Goal: Task Accomplishment & Management: Manage account settings

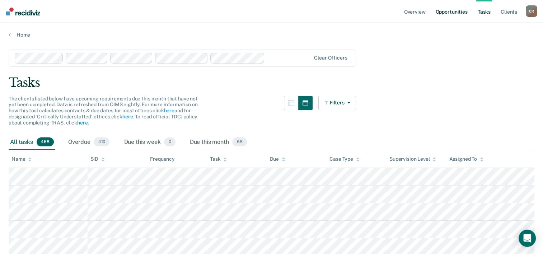
click at [272, 8] on link "Opportunities" at bounding box center [451, 11] width 35 height 23
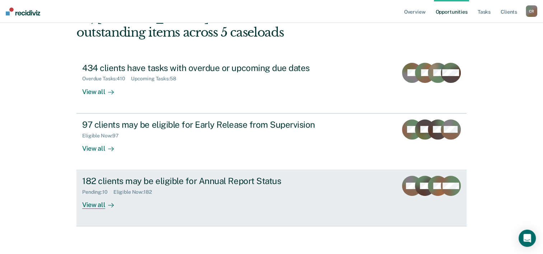
scroll to position [51, 0]
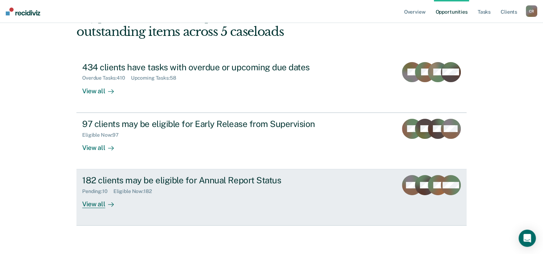
click at [99, 202] on div "View all" at bounding box center [102, 202] width 40 height 14
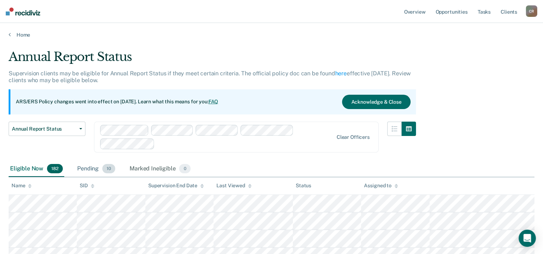
click at [108, 173] on div "Pending 10" at bounding box center [96, 169] width 41 height 16
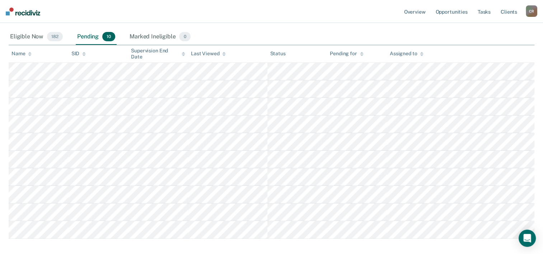
scroll to position [144, 0]
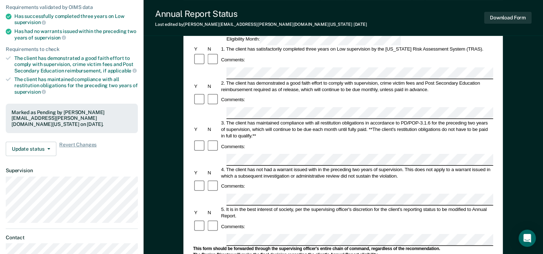
scroll to position [72, 0]
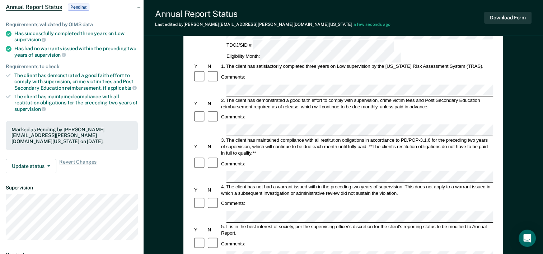
click at [199, 97] on div "Y N 2. The client has demonstrated a good faith effort to comply with supervisi…" at bounding box center [343, 103] width 300 height 13
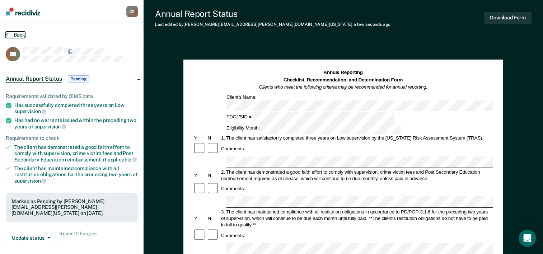
click at [7, 33] on icon at bounding box center [7, 35] width 2 height 6
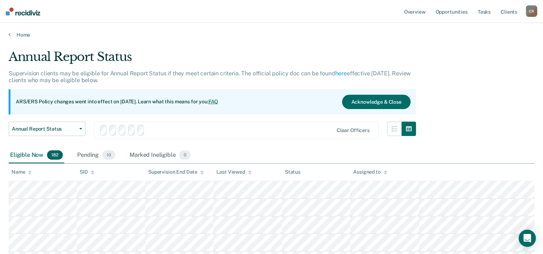
scroll to position [144, 0]
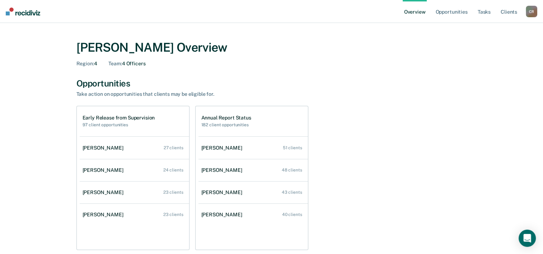
click at [475, 65] on div "Cynthia Ramirez Overview Region : 4 Team : 4 Officers Opportunities Take action…" at bounding box center [271, 244] width 431 height 425
click at [236, 115] on div "Annual Report Status 182 client opportunities" at bounding box center [254, 121] width 110 height 30
click at [233, 119] on h1 "Annual Report Status" at bounding box center [226, 118] width 50 height 6
click at [444, 16] on link "Opportunities" at bounding box center [451, 11] width 35 height 23
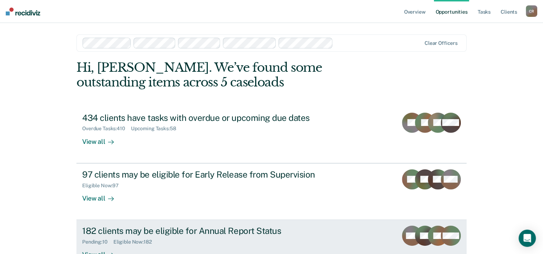
click at [159, 230] on div "182 clients may be eligible for Annual Report Status" at bounding box center [208, 231] width 252 height 10
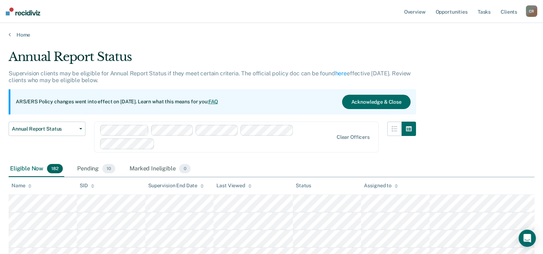
click at [384, 187] on div "Assigned to" at bounding box center [381, 186] width 34 height 6
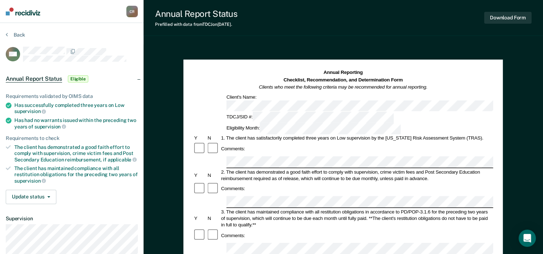
click at [329, 169] on div "2. The client has demonstrated a good faith effort to comply with supervision, …" at bounding box center [356, 175] width 273 height 13
click at [200, 169] on div "Y N 2. The client has demonstrated a good faith effort to comply with supervisi…" at bounding box center [343, 175] width 300 height 13
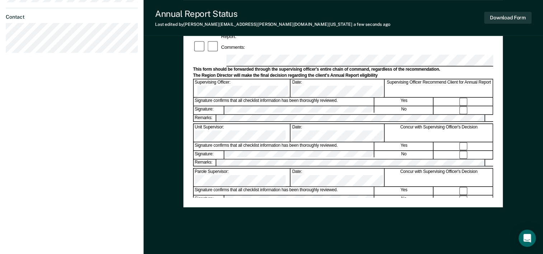
scroll to position [278, 0]
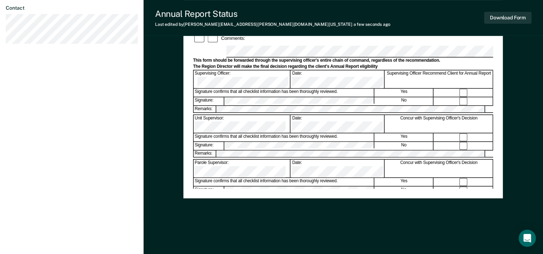
click at [241, 214] on div "Annual Reporting Checklist, Recommendation, and Determination Form Clients who …" at bounding box center [343, 10] width 320 height 465
click at [519, 16] on button "Download Form" at bounding box center [507, 18] width 47 height 12
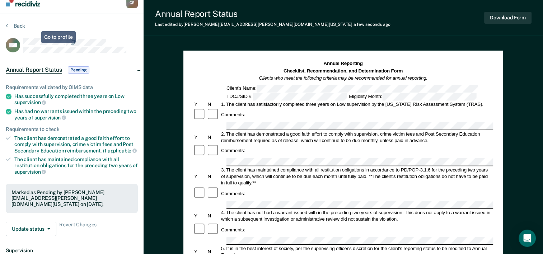
scroll to position [0, 0]
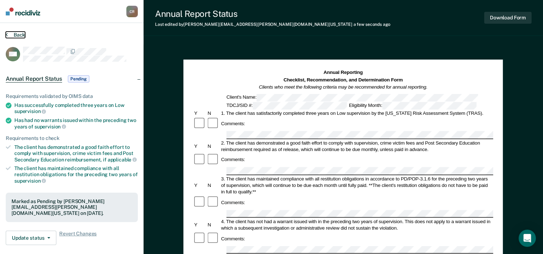
click at [17, 34] on button "Back" at bounding box center [15, 35] width 19 height 6
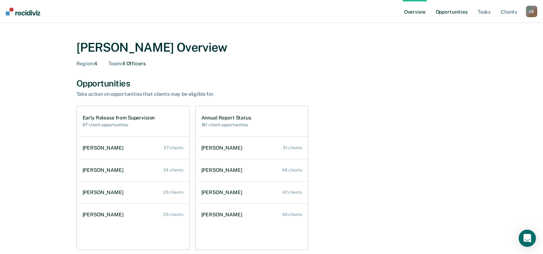
click at [444, 10] on link "Opportunities" at bounding box center [451, 11] width 35 height 23
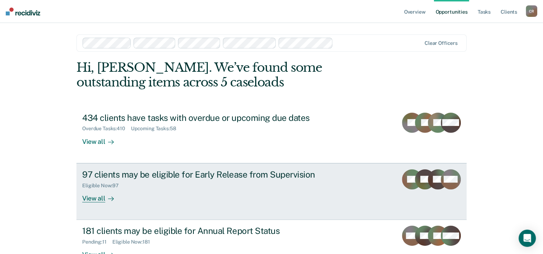
scroll to position [36, 0]
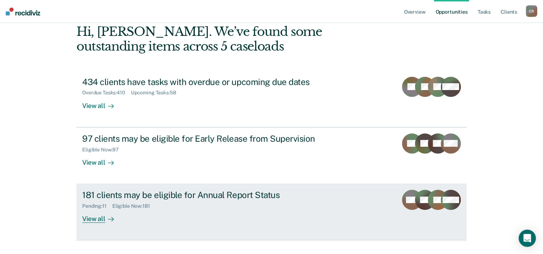
click at [152, 199] on div "181 clients may be eligible for Annual Report Status" at bounding box center [208, 195] width 252 height 10
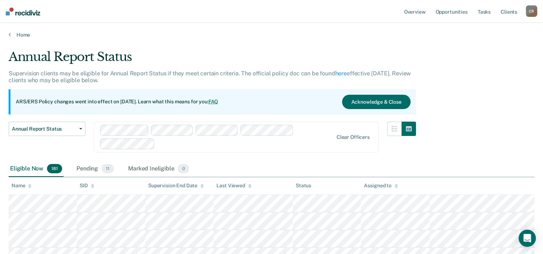
scroll to position [36, 0]
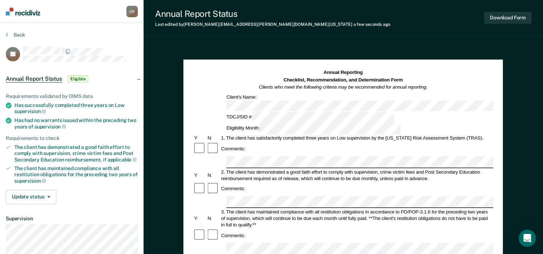
click at [304, 182] on div "Comments:" at bounding box center [343, 189] width 300 height 14
click at [272, 135] on div "1. The client has satisfactorily completed three years on Low supervision by th…" at bounding box center [354, 138] width 273 height 6
click at [495, 17] on button "Download Form" at bounding box center [507, 18] width 47 height 12
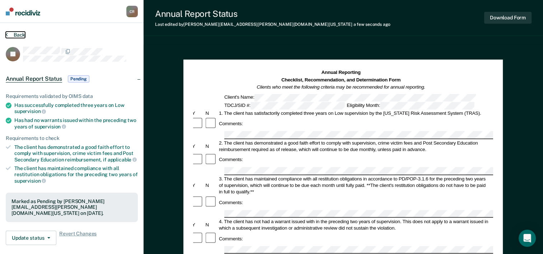
click at [13, 33] on button "Back" at bounding box center [15, 35] width 19 height 6
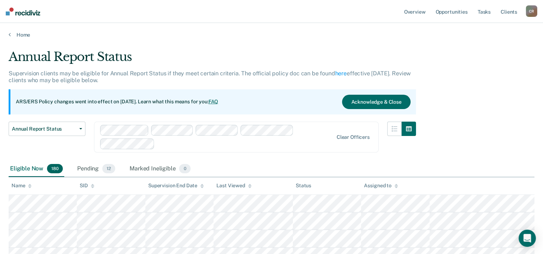
scroll to position [36, 0]
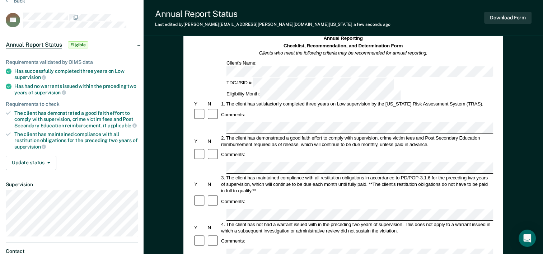
scroll to position [72, 0]
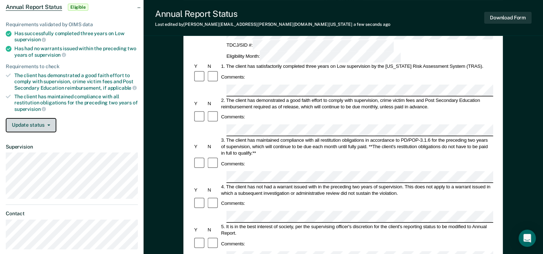
click at [45, 125] on span "button" at bounding box center [48, 125] width 6 height 1
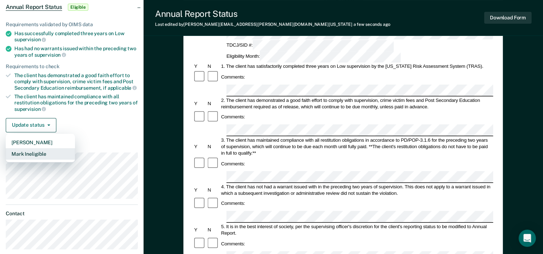
click at [42, 149] on button "Mark Ineligible" at bounding box center [40, 153] width 69 height 11
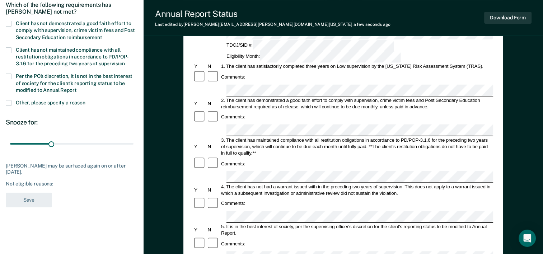
click at [311, 183] on div "4. The client has not had a warrant issued with in the preceding two years of s…" at bounding box center [356, 189] width 273 height 13
drag, startPoint x: 311, startPoint y: 145, endPoint x: 277, endPoint y: 141, distance: 34.0
click at [277, 183] on div "4. The client has not had a warrant issued with in the preceding two years of s…" at bounding box center [356, 189] width 273 height 13
click at [279, 183] on div "4. The client has not had a warrant issued with in the preceding two years of s…" at bounding box center [356, 189] width 273 height 13
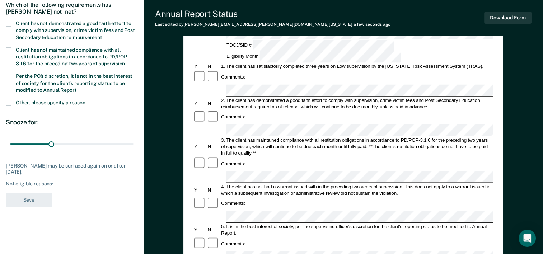
click at [376, 224] on div "5. It is in the best interest of society, per the supervising officer's discret…" at bounding box center [356, 230] width 273 height 13
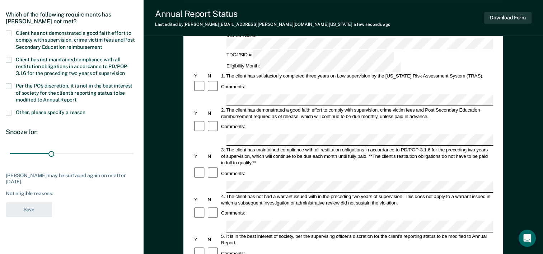
scroll to position [0, 0]
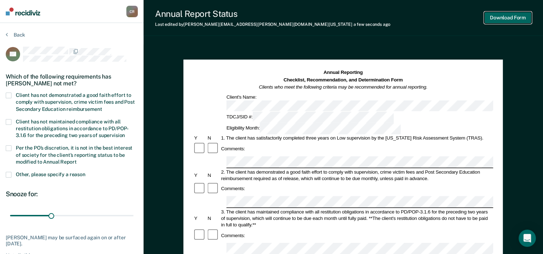
click at [513, 19] on button "Download Form" at bounding box center [507, 18] width 47 height 12
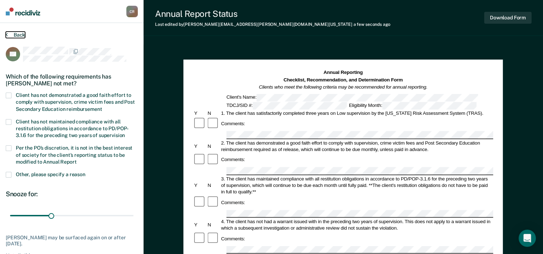
click at [17, 33] on button "Back" at bounding box center [15, 35] width 19 height 6
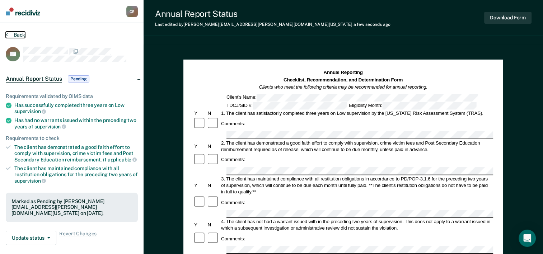
click at [20, 36] on button "Back" at bounding box center [15, 35] width 19 height 6
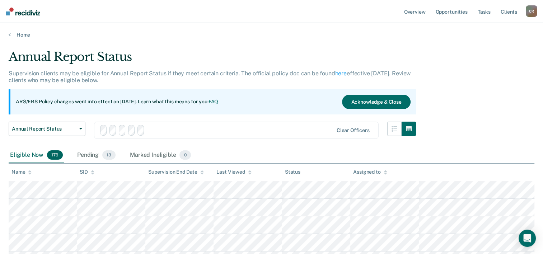
scroll to position [36, 0]
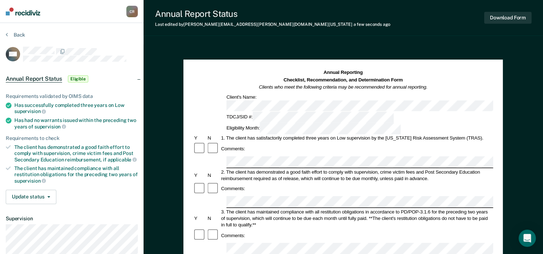
click at [383, 229] on div "Comments:" at bounding box center [343, 236] width 300 height 14
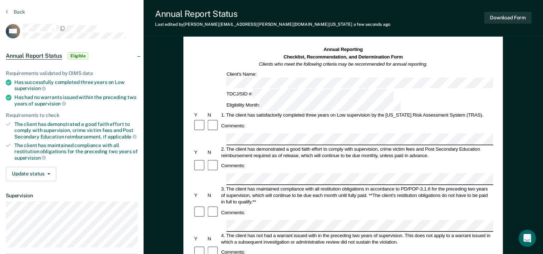
scroll to position [72, 0]
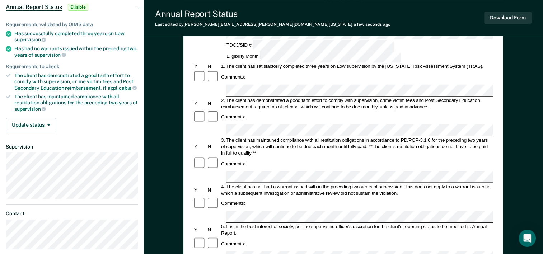
click at [247, 134] on form "Annual Reporting Checklist, Recommendation, and Determination Form Clients who …" at bounding box center [343, 250] width 300 height 506
click at [44, 118] on button "Update status" at bounding box center [31, 125] width 51 height 14
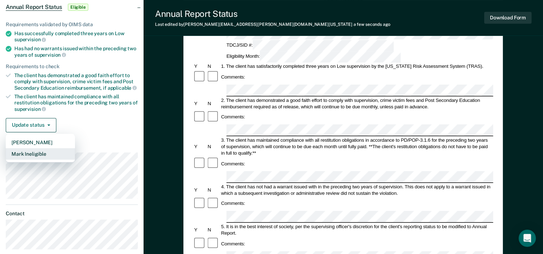
click at [37, 151] on button "Mark Ineligible" at bounding box center [40, 153] width 69 height 11
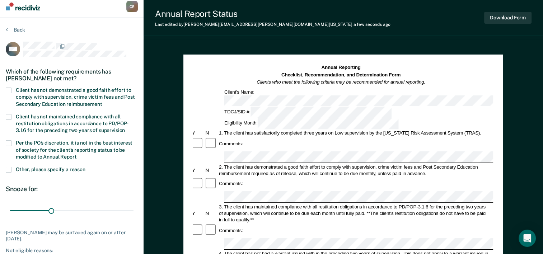
scroll to position [0, 0]
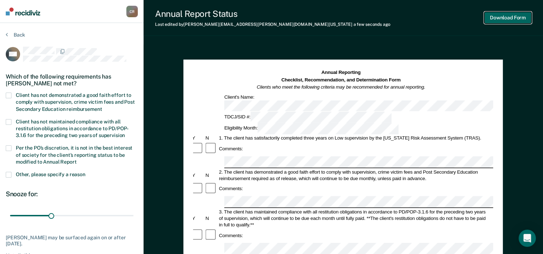
click at [526, 16] on button "Download Form" at bounding box center [507, 18] width 47 height 12
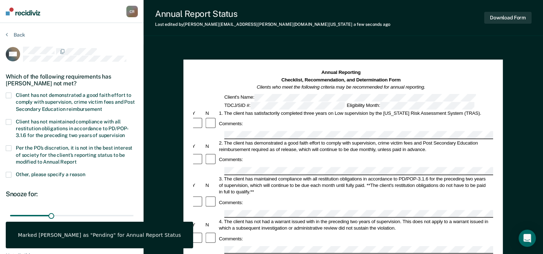
click at [9, 94] on span at bounding box center [9, 96] width 6 height 6
click at [102, 107] on input "Client has not demonstrated a good faith effort to comply with supervision, cri…" at bounding box center [102, 107] width 0 height 0
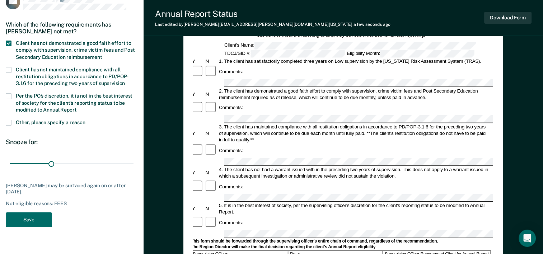
scroll to position [72, 0]
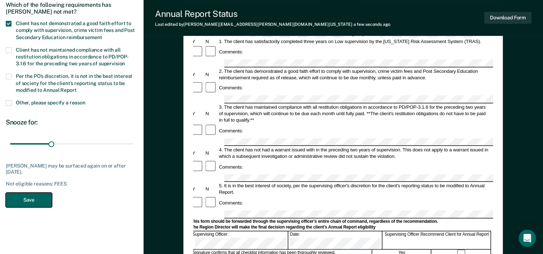
click at [43, 197] on button "Save" at bounding box center [29, 200] width 46 height 15
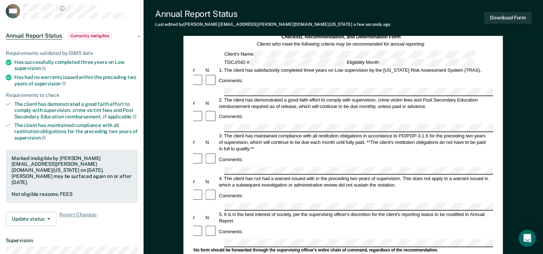
scroll to position [0, 0]
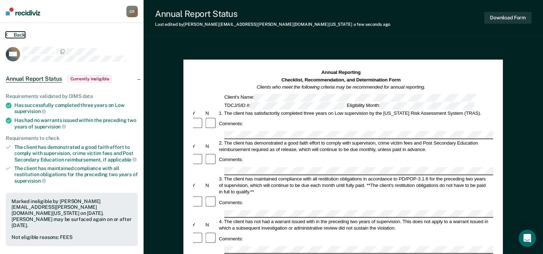
click at [16, 36] on button "Back" at bounding box center [15, 35] width 19 height 6
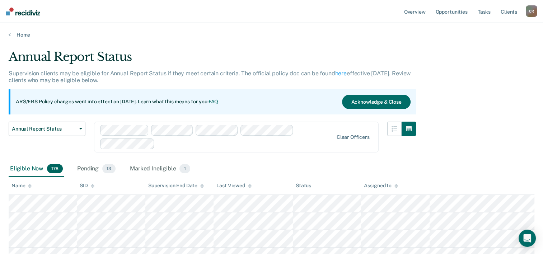
scroll to position [36, 0]
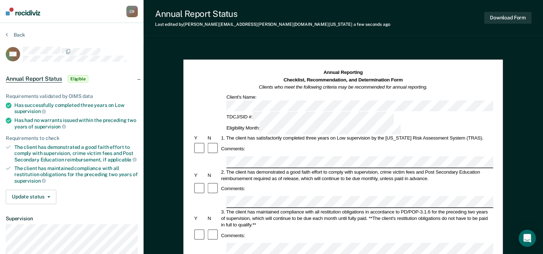
click at [399, 182] on div "Comments:" at bounding box center [343, 189] width 300 height 14
click at [507, 13] on button "Download Form" at bounding box center [507, 18] width 47 height 12
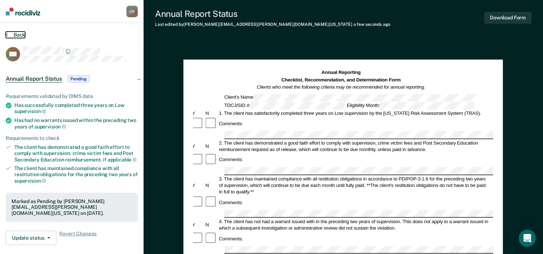
click at [18, 32] on button "Back" at bounding box center [15, 35] width 19 height 6
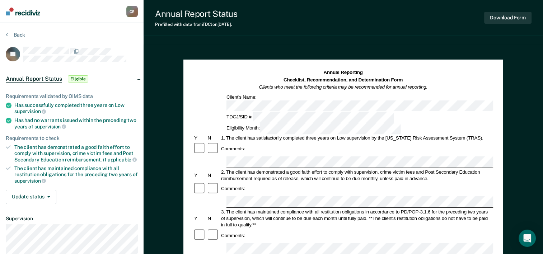
click at [297, 142] on div "Comments:" at bounding box center [343, 149] width 300 height 14
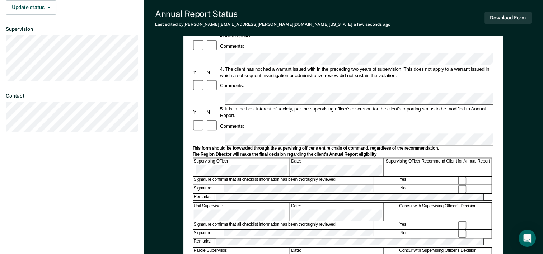
scroll to position [215, 0]
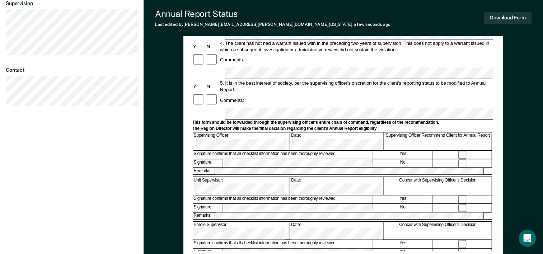
click at [264, 240] on div "Signature confirms that all checklist information has been thoroughly reviewed." at bounding box center [283, 244] width 181 height 8
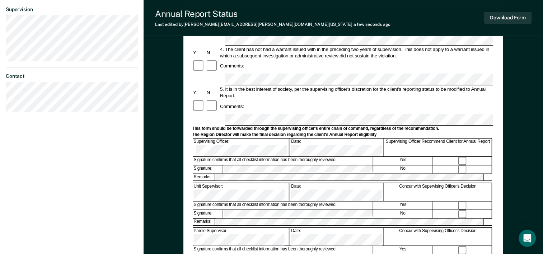
scroll to position [0, 0]
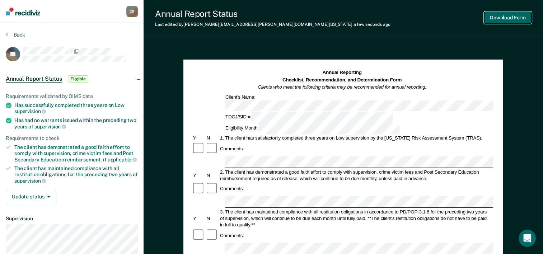
click at [494, 17] on button "Download Form" at bounding box center [507, 18] width 47 height 12
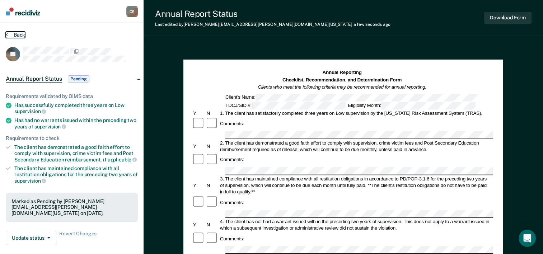
click at [11, 32] on button "Back" at bounding box center [15, 35] width 19 height 6
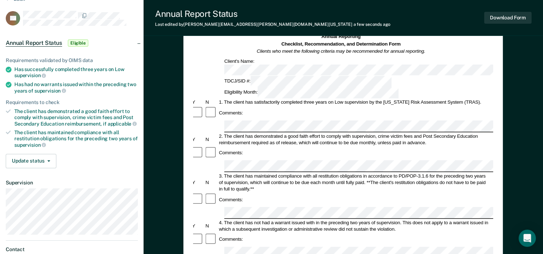
scroll to position [37, 0]
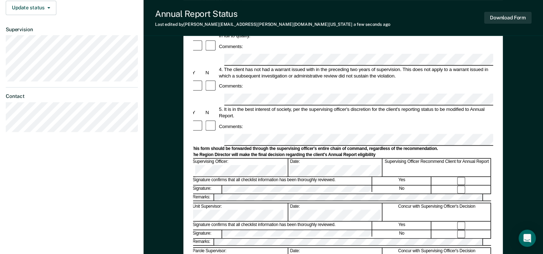
scroll to position [145, 0]
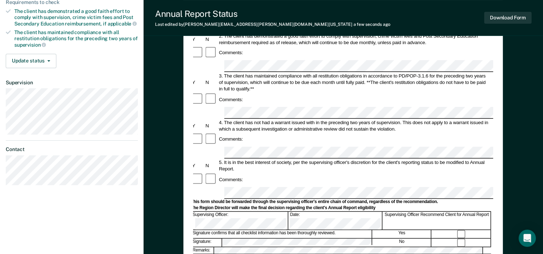
scroll to position [0, 0]
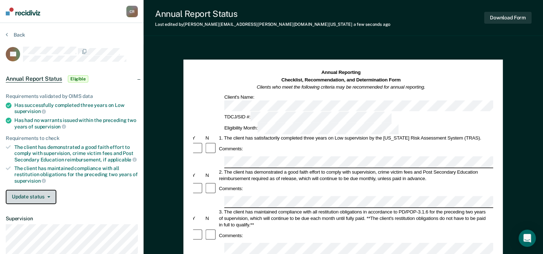
click at [47, 191] on button "Update status" at bounding box center [31, 197] width 51 height 14
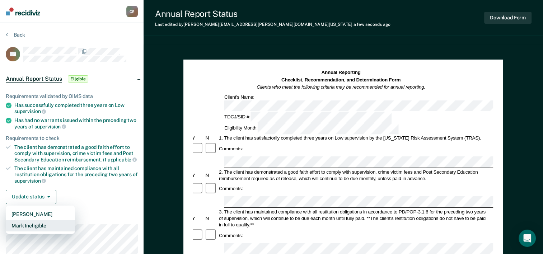
click at [33, 223] on button "Mark Ineligible" at bounding box center [40, 225] width 69 height 11
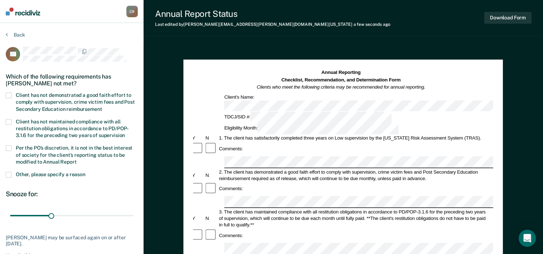
click at [9, 94] on span at bounding box center [9, 96] width 6 height 6
click at [102, 107] on input "Client has not demonstrated a good faith effort to comply with supervision, cri…" at bounding box center [102, 107] width 0 height 0
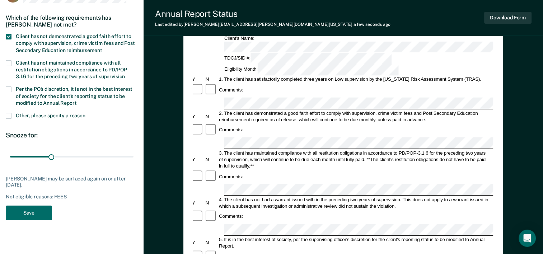
scroll to position [72, 0]
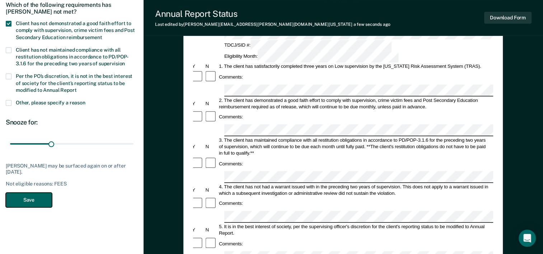
click at [32, 198] on button "Save" at bounding box center [29, 200] width 46 height 15
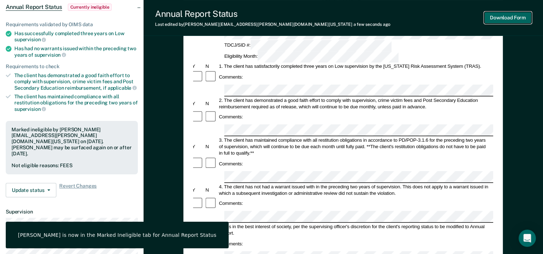
click at [498, 17] on button "Download Form" at bounding box center [507, 18] width 47 height 12
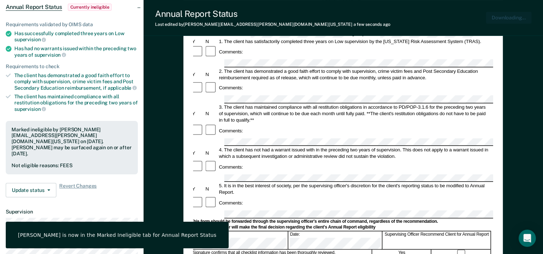
scroll to position [0, 0]
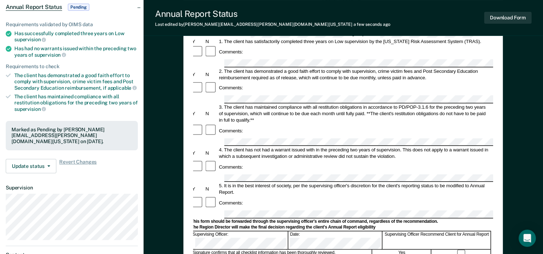
click at [58, 91] on ul "Requirements validated by OIMS data Has successfully completed three years on L…" at bounding box center [72, 67] width 132 height 91
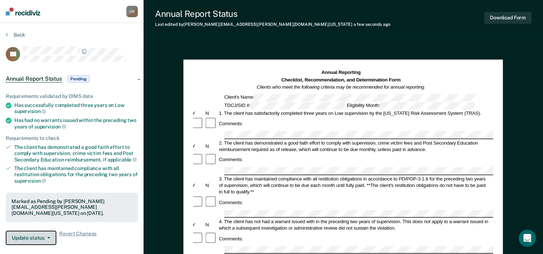
click at [27, 242] on button "Update status" at bounding box center [31, 238] width 51 height 14
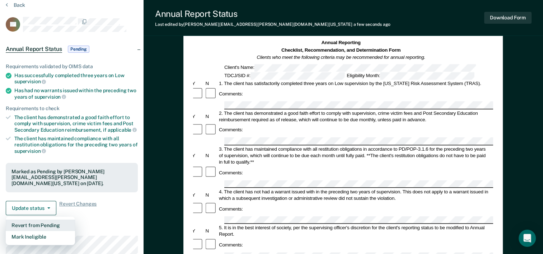
scroll to position [40, 0]
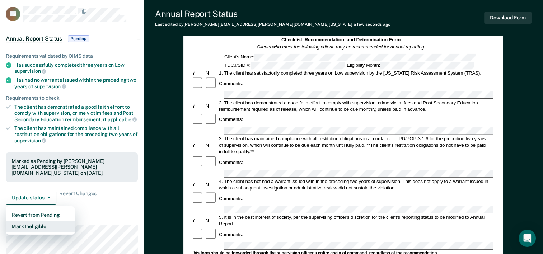
click at [54, 228] on button "Mark Ineligible" at bounding box center [40, 226] width 69 height 11
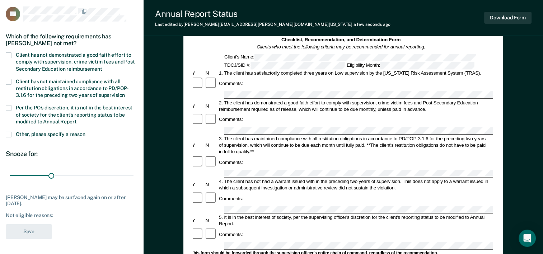
click at [7, 55] on span at bounding box center [9, 55] width 6 height 6
click at [102, 66] on input "Client has not demonstrated a good faith effort to comply with supervision, cri…" at bounding box center [102, 66] width 0 height 0
click at [45, 238] on div "CL Which of the following requirements has Christopher Logan not met? Client ha…" at bounding box center [72, 124] width 132 height 237
click at [41, 230] on button "Save" at bounding box center [29, 231] width 46 height 15
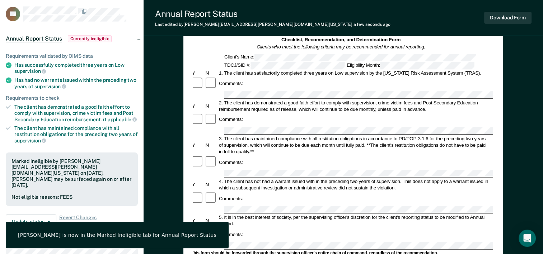
click at [60, 177] on div "Marked ineligible by Cynthia.Ramirez@tdcj.texas.gov on September 15, 2025. Chri…" at bounding box center [71, 173] width 121 height 30
drag, startPoint x: 60, startPoint y: 177, endPoint x: 51, endPoint y: 177, distance: 9.0
click at [51, 177] on div "Marked ineligible by Cynthia.Ramirez@tdcj.texas.gov on September 15, 2025. Chri…" at bounding box center [71, 173] width 121 height 30
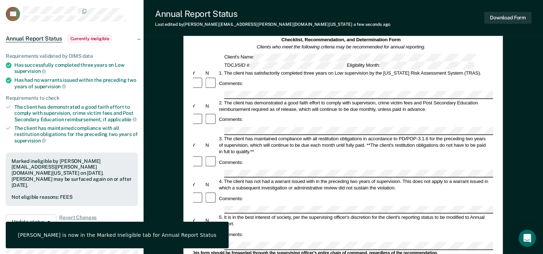
drag, startPoint x: 51, startPoint y: 177, endPoint x: 48, endPoint y: 181, distance: 4.7
click at [48, 181] on div "Marked ineligible by Cynthia.Ramirez@tdcj.texas.gov on September 15, 2025. Chri…" at bounding box center [72, 180] width 132 height 54
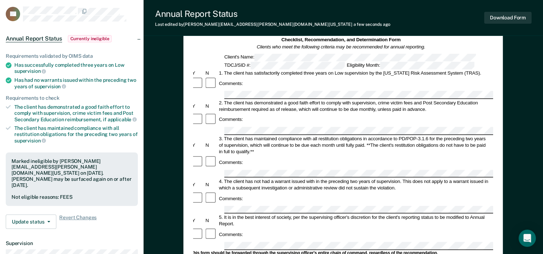
click at [51, 194] on div "Not eligible reasons: FEES" at bounding box center [71, 197] width 121 height 6
drag, startPoint x: 51, startPoint y: 190, endPoint x: 65, endPoint y: 187, distance: 14.3
click at [65, 194] on div "Not eligible reasons: FEES" at bounding box center [71, 197] width 121 height 6
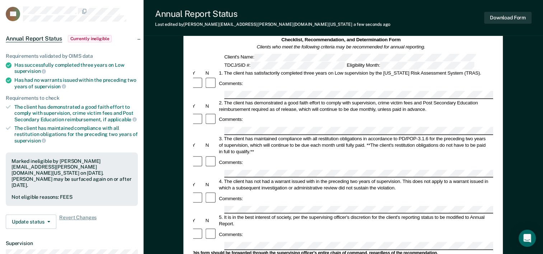
drag, startPoint x: 65, startPoint y: 187, endPoint x: 51, endPoint y: 191, distance: 14.5
click at [51, 194] on div "Not eligible reasons: FEES" at bounding box center [71, 197] width 121 height 6
drag, startPoint x: 51, startPoint y: 191, endPoint x: 66, endPoint y: 187, distance: 15.9
click at [66, 194] on div "Not eligible reasons: FEES" at bounding box center [71, 197] width 121 height 6
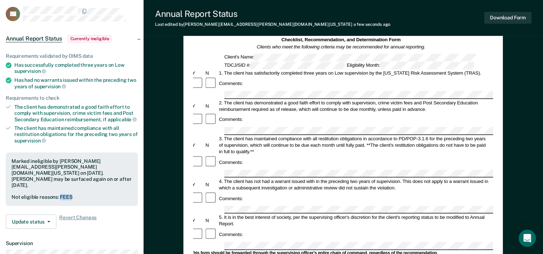
click at [66, 194] on div "Not eligible reasons: FEES" at bounding box center [71, 197] width 121 height 6
drag, startPoint x: 66, startPoint y: 187, endPoint x: 74, endPoint y: 195, distance: 10.9
click at [74, 195] on div "Marked ineligible by Cynthia.Ramirez@tdcj.texas.gov on September 15, 2025. Chri…" at bounding box center [72, 180] width 132 height 54
click at [88, 194] on div "Not eligible reasons: FEES" at bounding box center [71, 197] width 121 height 6
click at [51, 216] on button "Update status" at bounding box center [31, 222] width 51 height 14
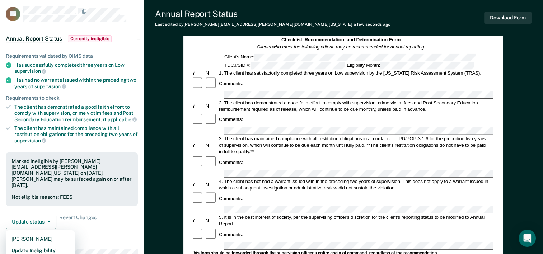
click at [115, 194] on div "Not eligible reasons: FEES" at bounding box center [71, 197] width 121 height 6
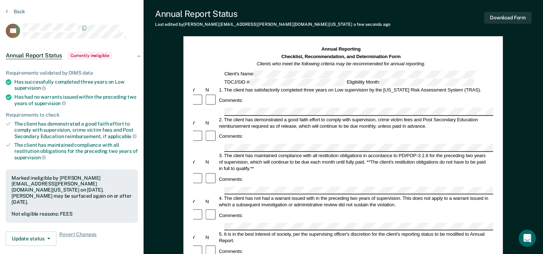
scroll to position [0, 0]
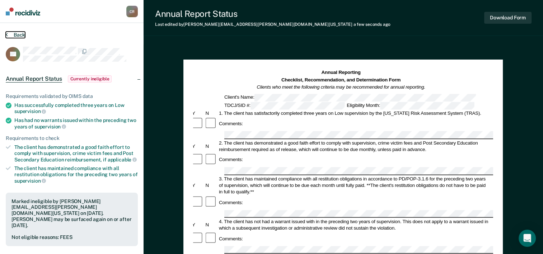
click at [14, 33] on button "Back" at bounding box center [15, 35] width 19 height 6
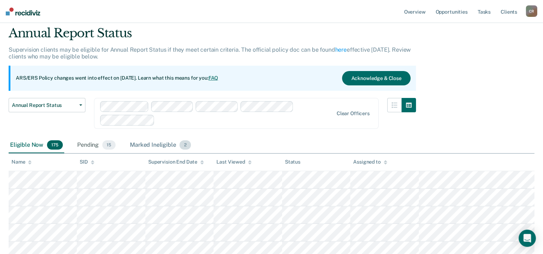
scroll to position [108, 0]
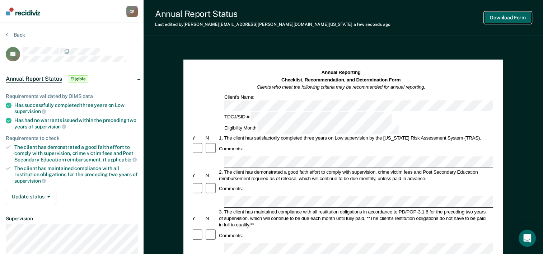
click at [487, 23] on button "Download Form" at bounding box center [507, 18] width 47 height 12
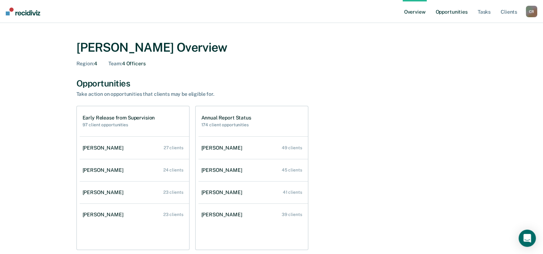
click at [464, 6] on link "Opportunities" at bounding box center [451, 11] width 35 height 23
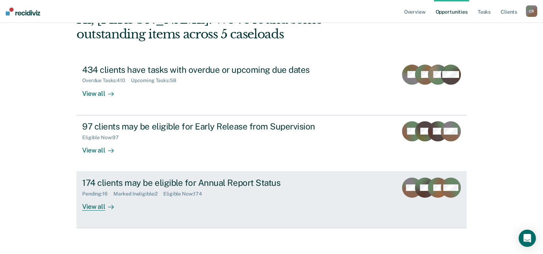
scroll to position [51, 0]
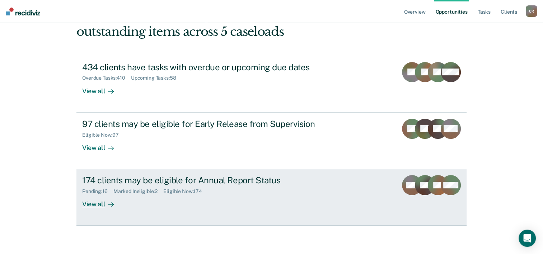
click at [97, 207] on div "View all" at bounding box center [102, 202] width 40 height 14
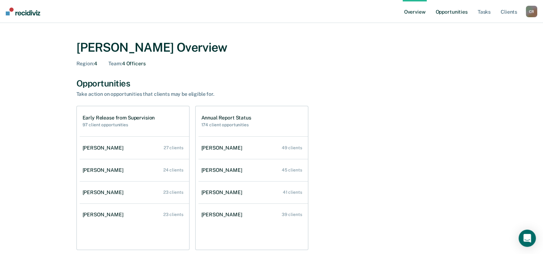
click at [457, 13] on link "Opportunities" at bounding box center [451, 11] width 35 height 23
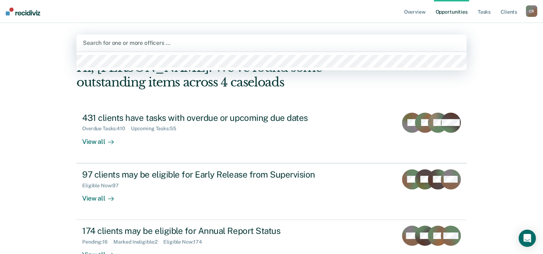
click at [322, 42] on div at bounding box center [271, 43] width 377 height 8
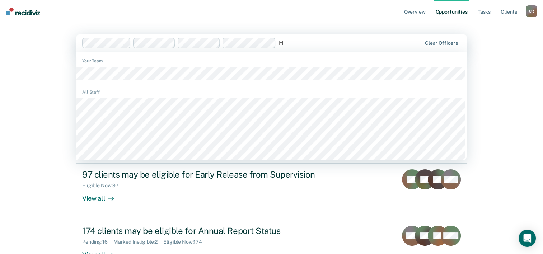
type input "[PERSON_NAME]"
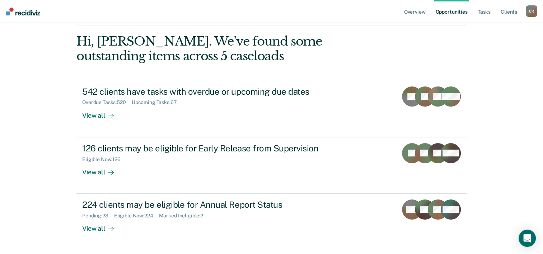
scroll to position [51, 0]
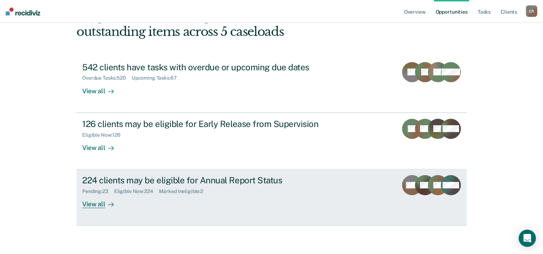
click at [99, 205] on div "View all" at bounding box center [102, 202] width 40 height 14
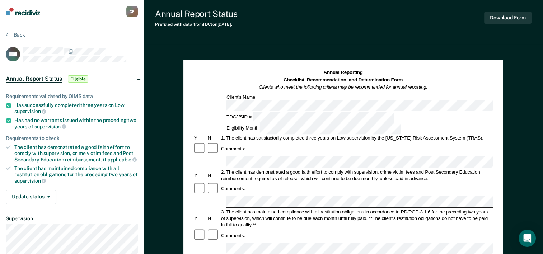
drag, startPoint x: 257, startPoint y: 109, endPoint x: 262, endPoint y: 86, distance: 23.6
click at [262, 86] on em "Clients who meet the following criteria may be recommended for annual reporting." at bounding box center [343, 86] width 169 height 5
click at [266, 87] on em "Clients who meet the following criteria may be recommended for annual reporting." at bounding box center [343, 86] width 169 height 5
drag, startPoint x: 266, startPoint y: 87, endPoint x: 257, endPoint y: 88, distance: 9.0
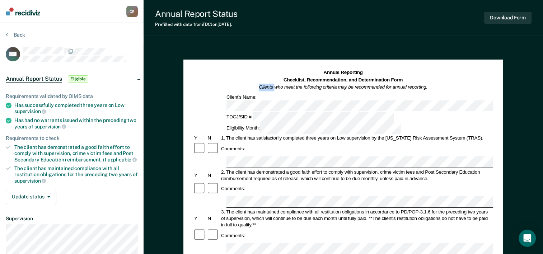
click at [257, 88] on div "Annual Reporting Checklist, Recommendation, and Determination Form Clients who …" at bounding box center [343, 80] width 300 height 22
click at [261, 89] on em "Clients who meet the following criteria may be recommended for annual reporting." at bounding box center [343, 86] width 169 height 5
click at [263, 87] on em "Clients who meet the following criteria may be recommended for annual reporting." at bounding box center [343, 86] width 169 height 5
click at [275, 87] on em "Clients who meet the following criteria may be recommended for annual reporting." at bounding box center [343, 86] width 169 height 5
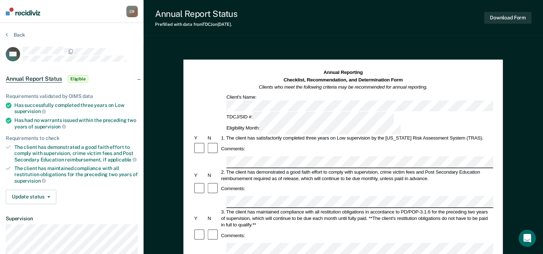
drag, startPoint x: 275, startPoint y: 87, endPoint x: 268, endPoint y: 89, distance: 7.4
click at [268, 89] on em "Clients who meet the following criteria may be recommended for annual reporting." at bounding box center [343, 86] width 169 height 5
drag, startPoint x: 268, startPoint y: 89, endPoint x: 279, endPoint y: 86, distance: 11.1
click at [279, 86] on em "Clients who meet the following criteria may be recommended for annual reporting." at bounding box center [343, 86] width 169 height 5
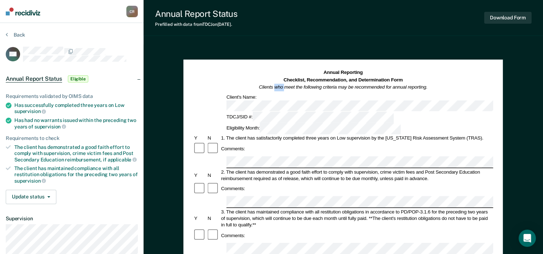
click at [279, 86] on em "Clients who meet the following criteria may be recommended for annual reporting." at bounding box center [343, 86] width 169 height 5
drag, startPoint x: 279, startPoint y: 86, endPoint x: 290, endPoint y: 87, distance: 11.5
click at [290, 87] on em "Clients who meet the following criteria may be recommended for annual reporting." at bounding box center [343, 86] width 169 height 5
drag, startPoint x: 290, startPoint y: 87, endPoint x: 298, endPoint y: 88, distance: 8.0
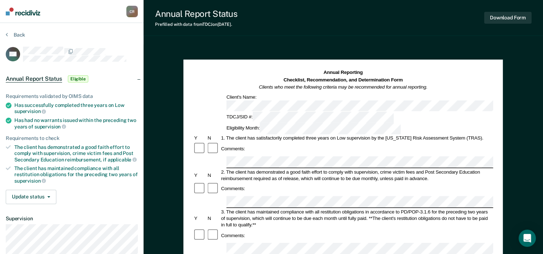
click at [298, 88] on em "Clients who meet the following criteria may be recommended for annual reporting." at bounding box center [343, 86] width 169 height 5
drag, startPoint x: 298, startPoint y: 88, endPoint x: 311, endPoint y: 88, distance: 12.2
click at [311, 88] on em "Clients who meet the following criteria may be recommended for annual reporting." at bounding box center [343, 86] width 169 height 5
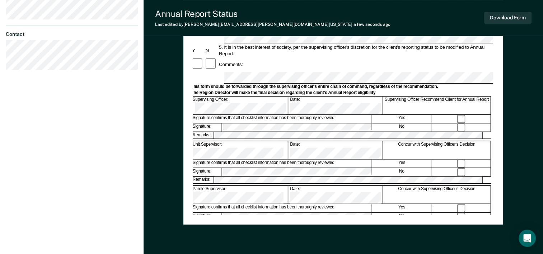
scroll to position [215, 0]
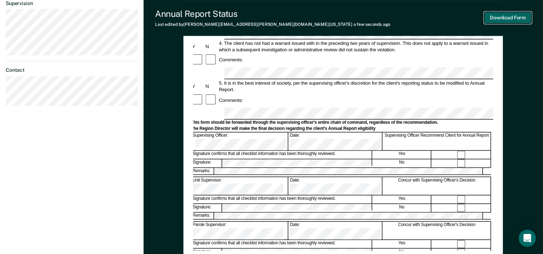
click at [516, 19] on button "Download Form" at bounding box center [507, 18] width 47 height 12
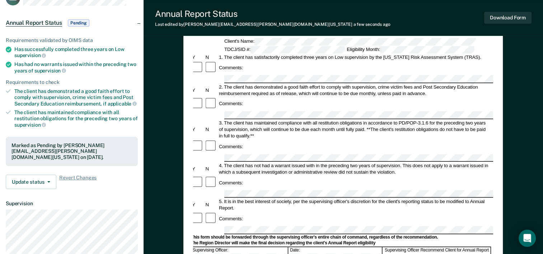
scroll to position [0, 0]
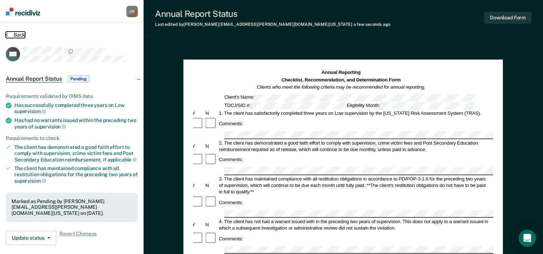
click at [24, 36] on button "Back" at bounding box center [15, 35] width 19 height 6
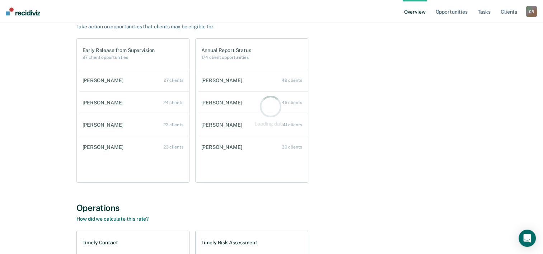
scroll to position [29, 0]
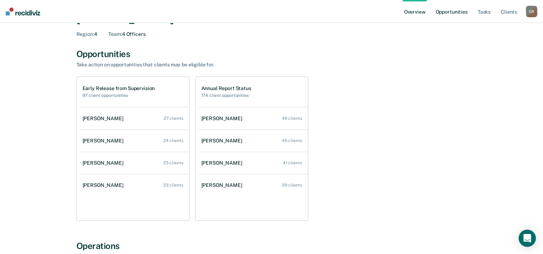
click at [453, 19] on link "Opportunities" at bounding box center [451, 11] width 35 height 23
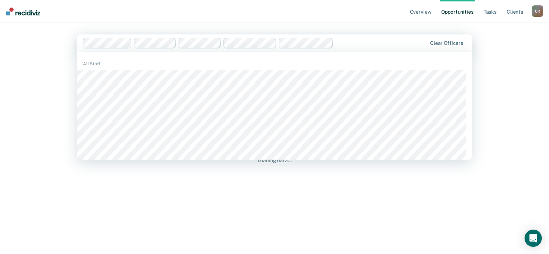
click at [360, 43] on div at bounding box center [381, 43] width 90 height 8
type input "H"
type input "[PERSON_NAME]"
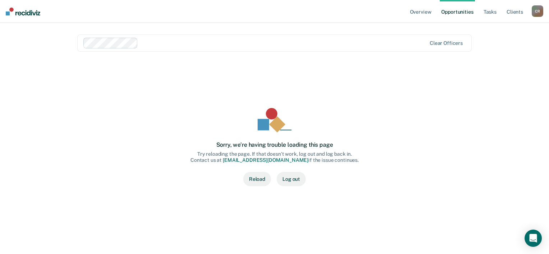
click at [250, 174] on button "Reload" at bounding box center [257, 179] width 28 height 14
click at [447, 14] on link "Opportunities" at bounding box center [456, 11] width 35 height 23
click at [254, 180] on button "Reload" at bounding box center [257, 179] width 28 height 14
